Goal: Information Seeking & Learning: Learn about a topic

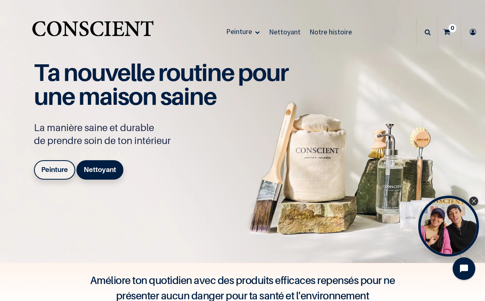
click at [241, 30] on span "Peinture" at bounding box center [239, 31] width 26 height 9
click at [435, 222] on div "Open Tolstoy widget" at bounding box center [449, 226] width 62 height 62
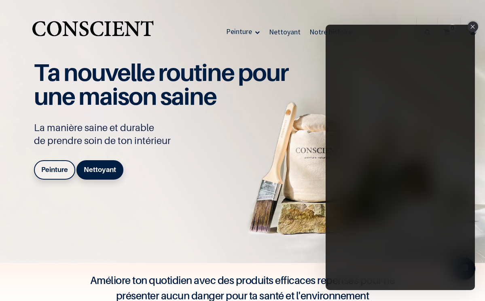
click at [474, 29] on div "Close" at bounding box center [472, 26] width 11 height 11
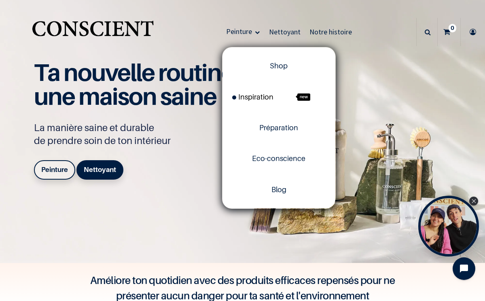
click at [256, 96] on span "Inspiration" at bounding box center [252, 97] width 41 height 8
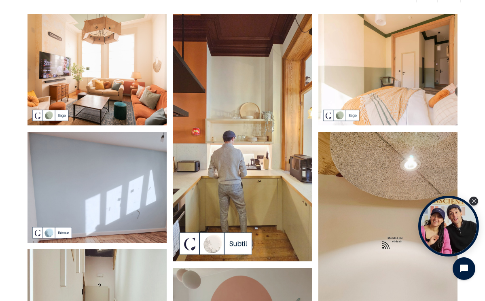
scroll to position [46, 0]
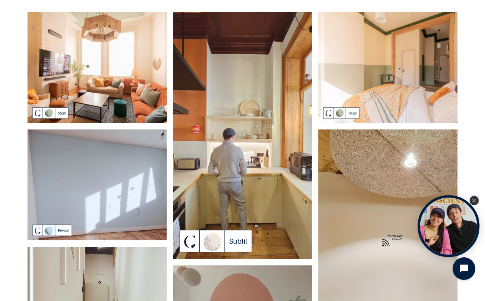
click at [475, 199] on icon "Close Tolstoy widget" at bounding box center [473, 201] width 4 height 4
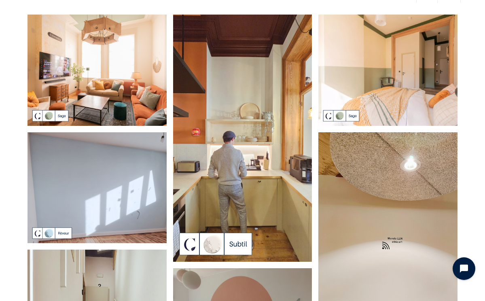
scroll to position [46, 0]
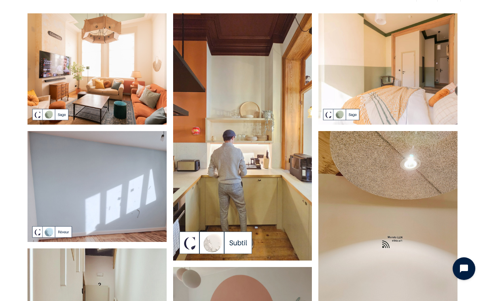
scroll to position [21, 0]
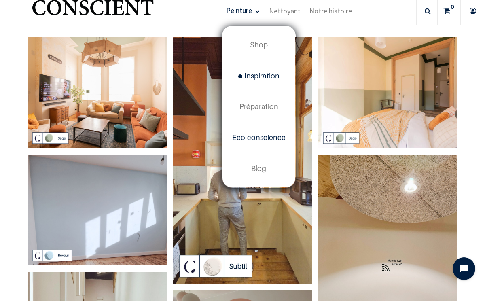
click at [249, 135] on span "Eco-conscience" at bounding box center [258, 137] width 53 height 8
